Goal: Check status: Check status

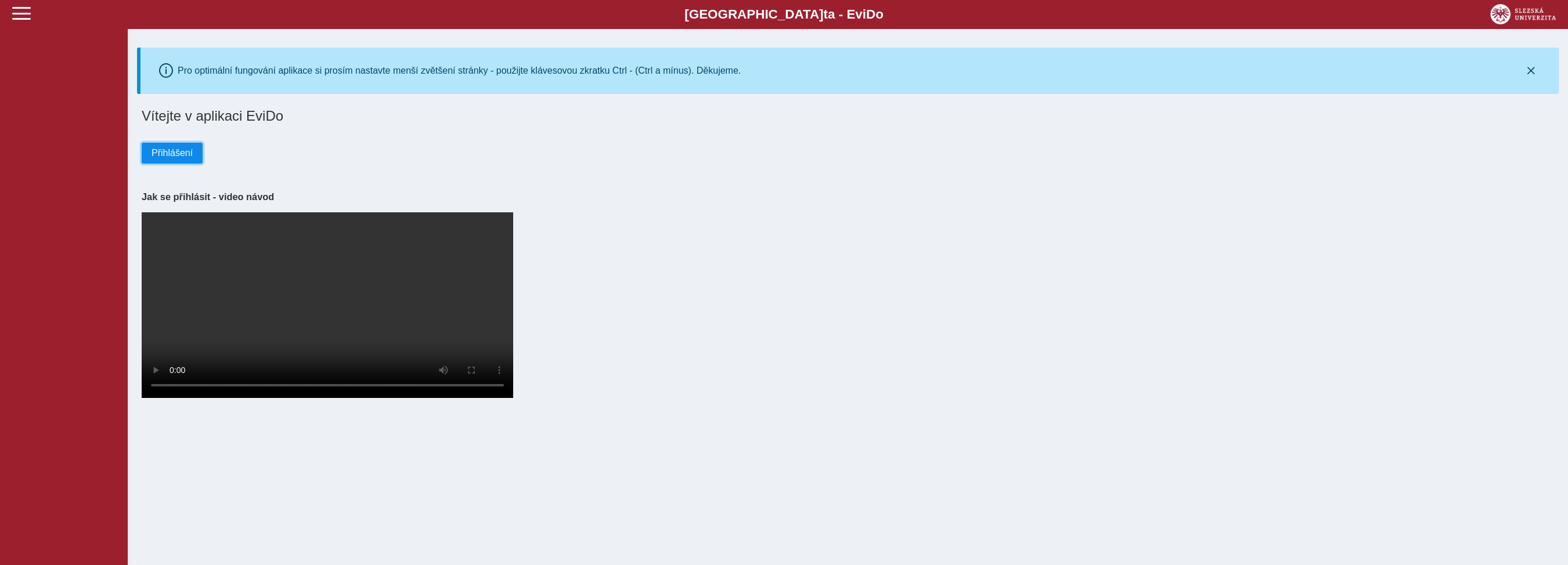
click at [164, 155] on span "Přihlášení" at bounding box center [172, 153] width 41 height 11
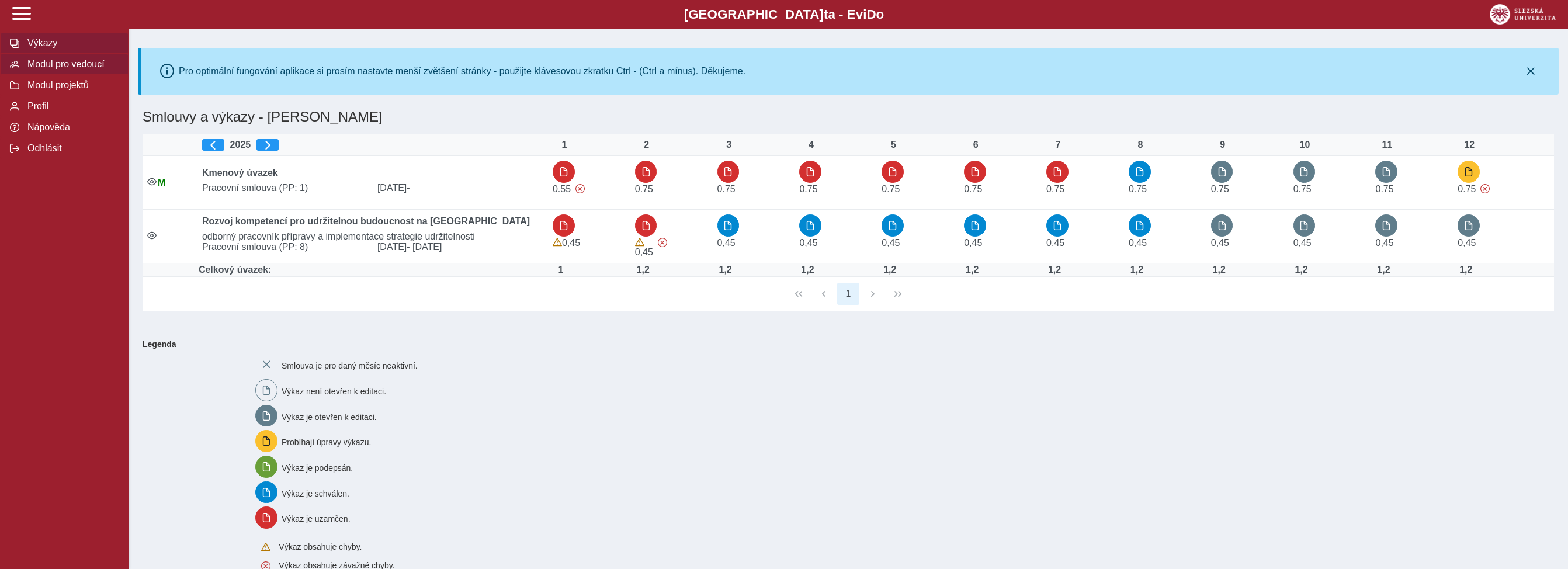
click at [67, 69] on span "Modul pro vedoucí" at bounding box center [72, 65] width 95 height 11
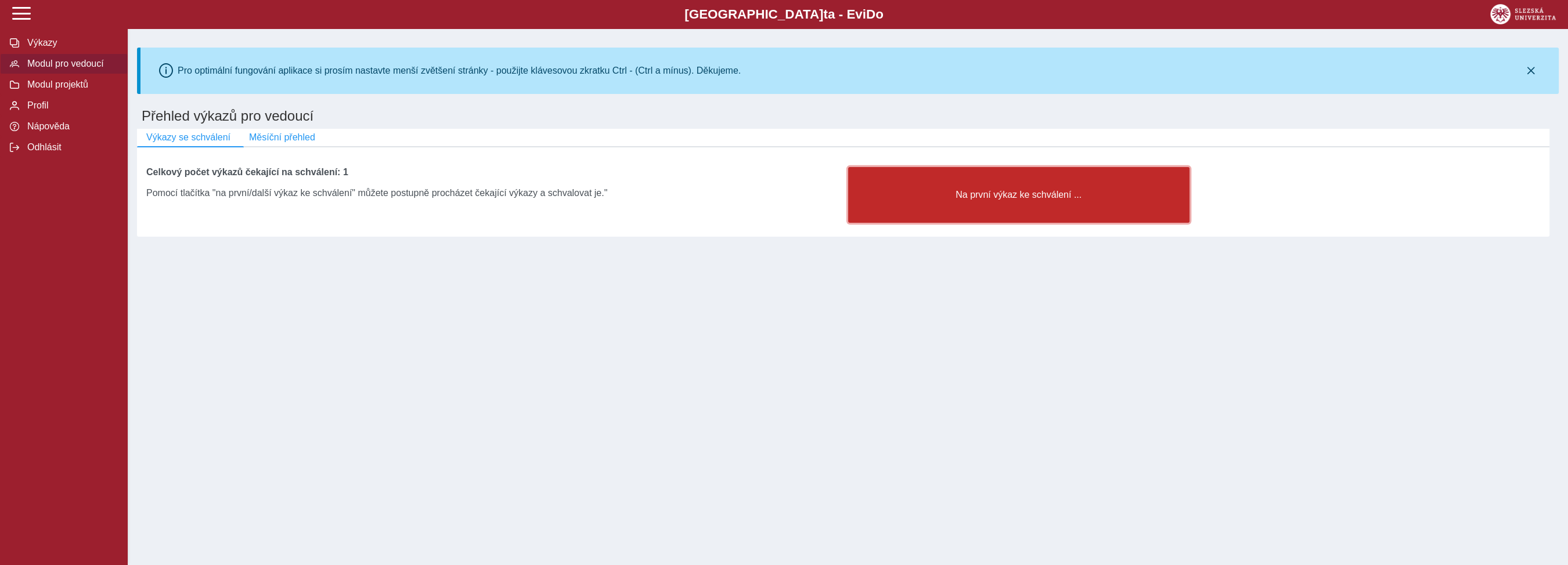
click at [1016, 191] on button "Na první výkaz ke schválení ..." at bounding box center [1019, 195] width 341 height 56
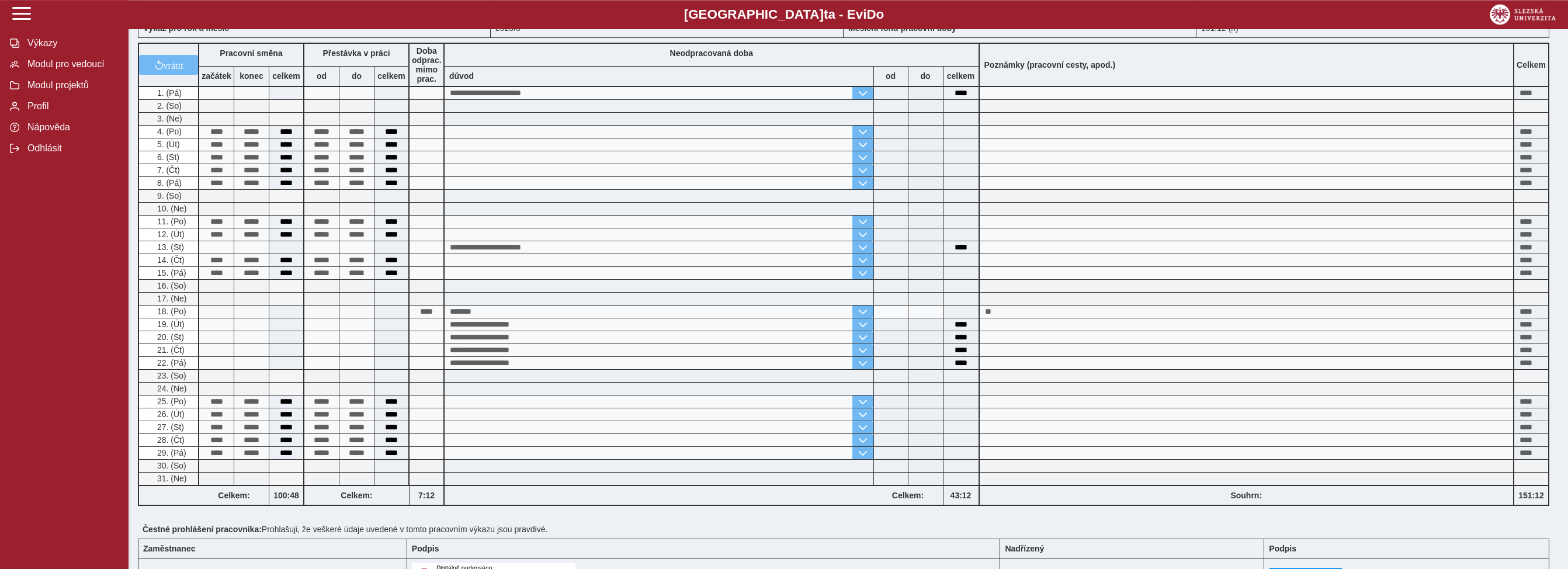
scroll to position [311, 0]
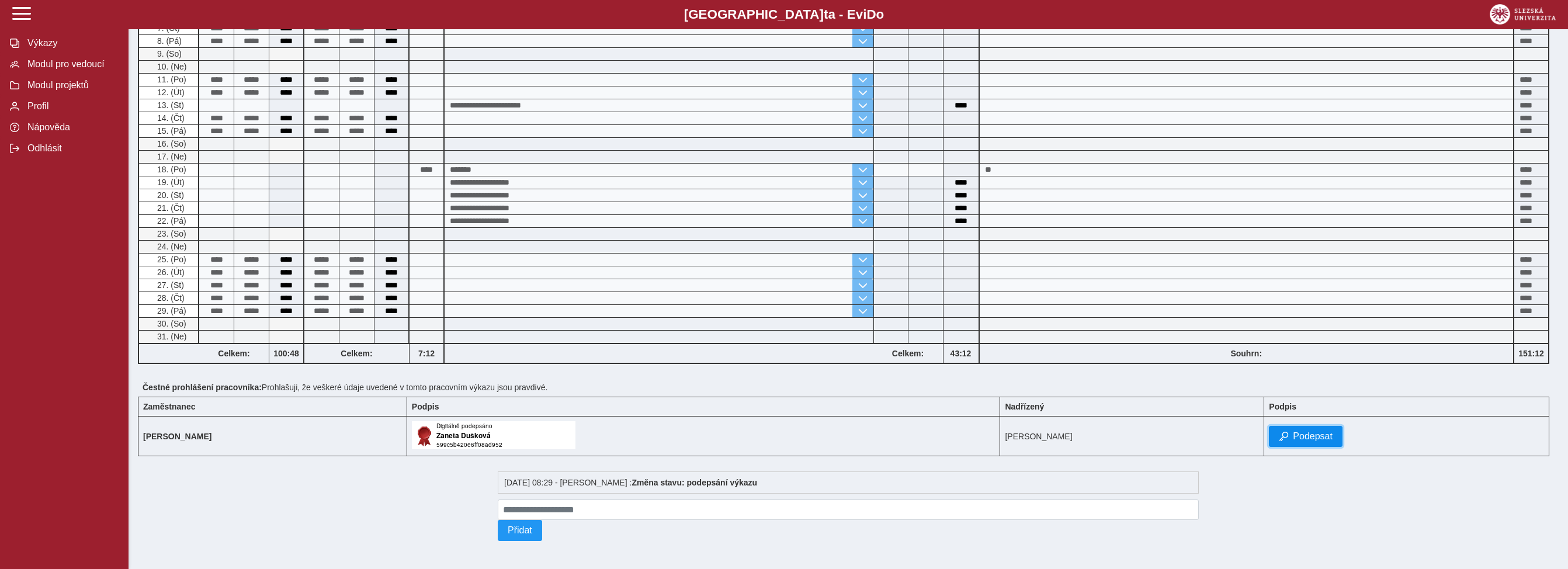
click at [1294, 434] on span "Podepsat" at bounding box center [1313, 437] width 40 height 11
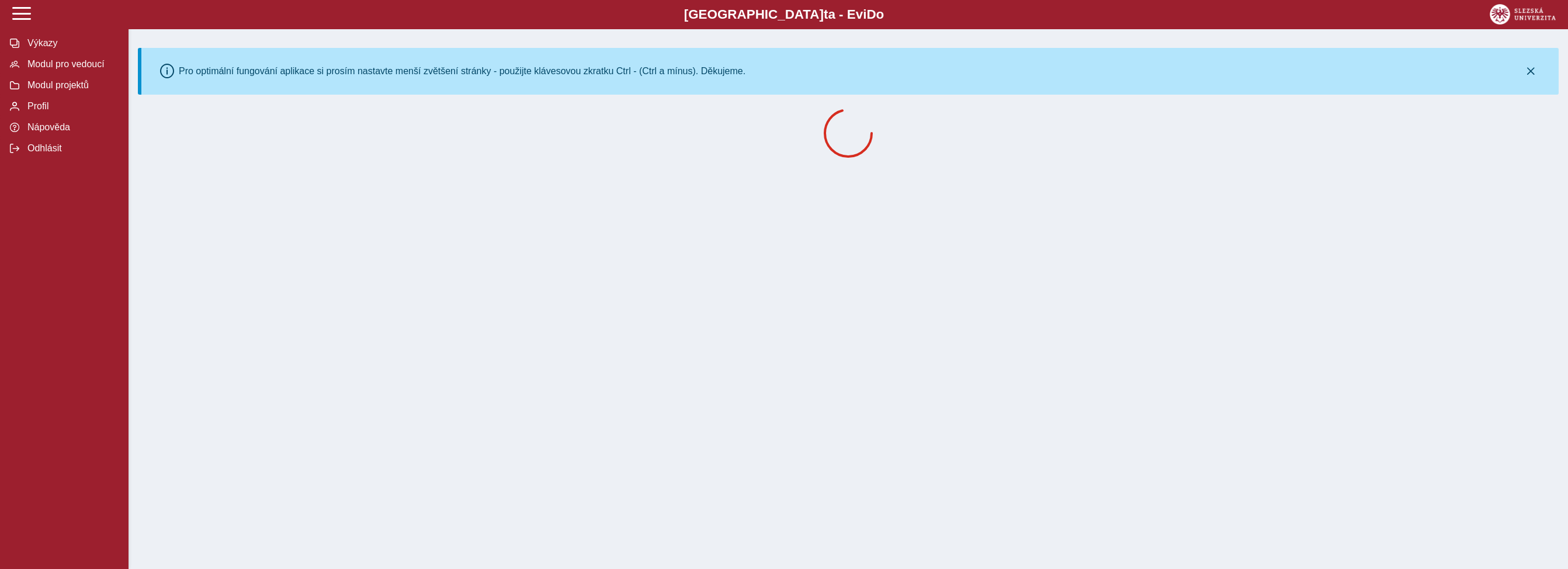
scroll to position [0, 0]
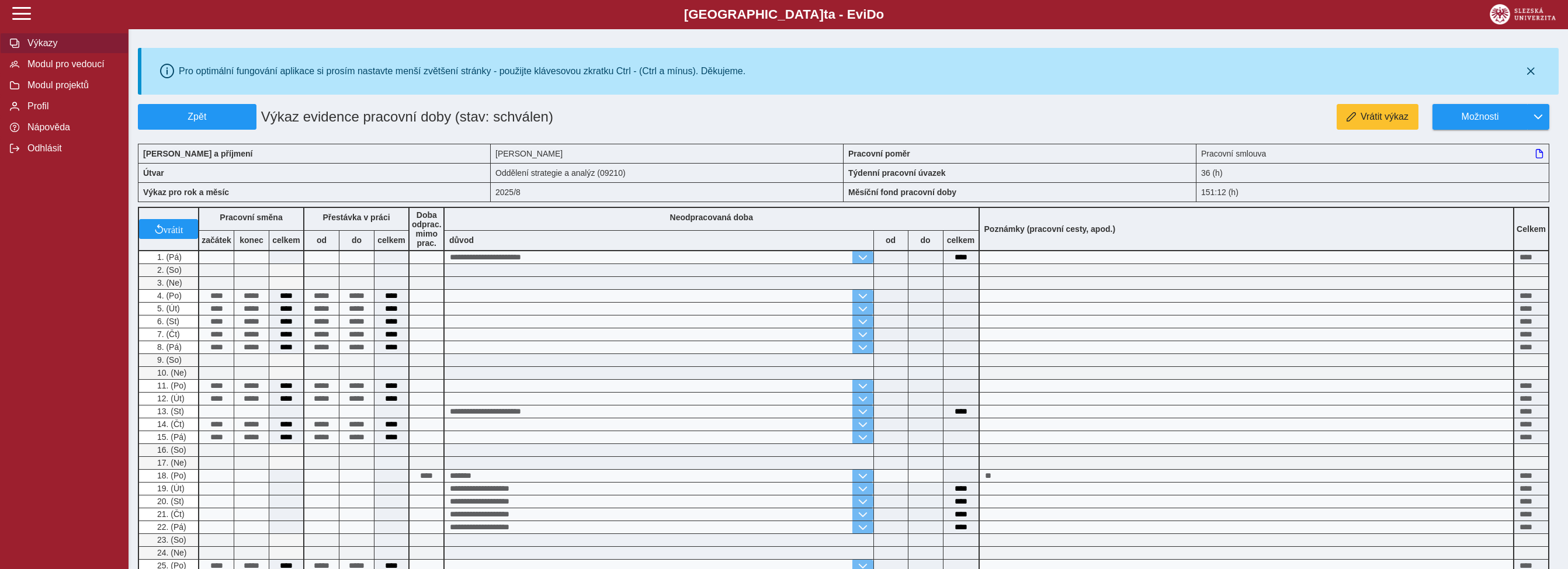
click at [39, 48] on span "Výkazy" at bounding box center [72, 44] width 95 height 11
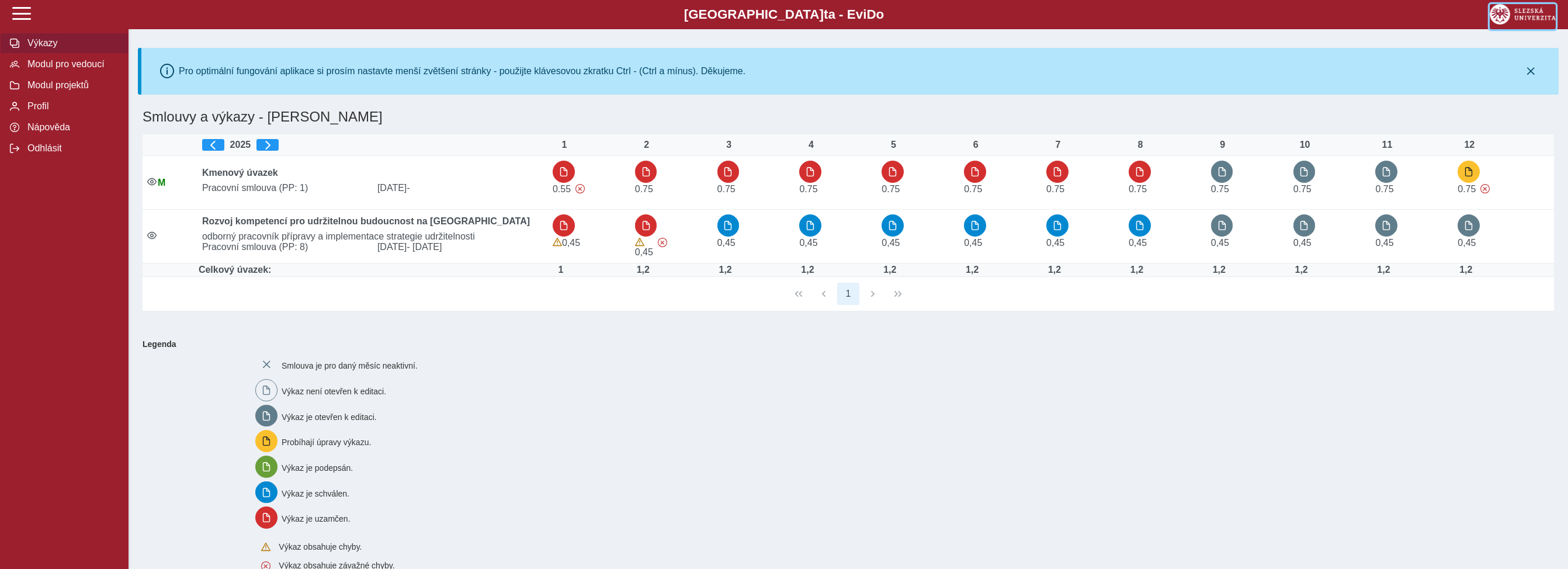
click at [1505, 16] on img at bounding box center [1523, 14] width 66 height 20
click at [34, 153] on span "Odhlásit" at bounding box center [72, 149] width 95 height 11
